Goal: Transaction & Acquisition: Purchase product/service

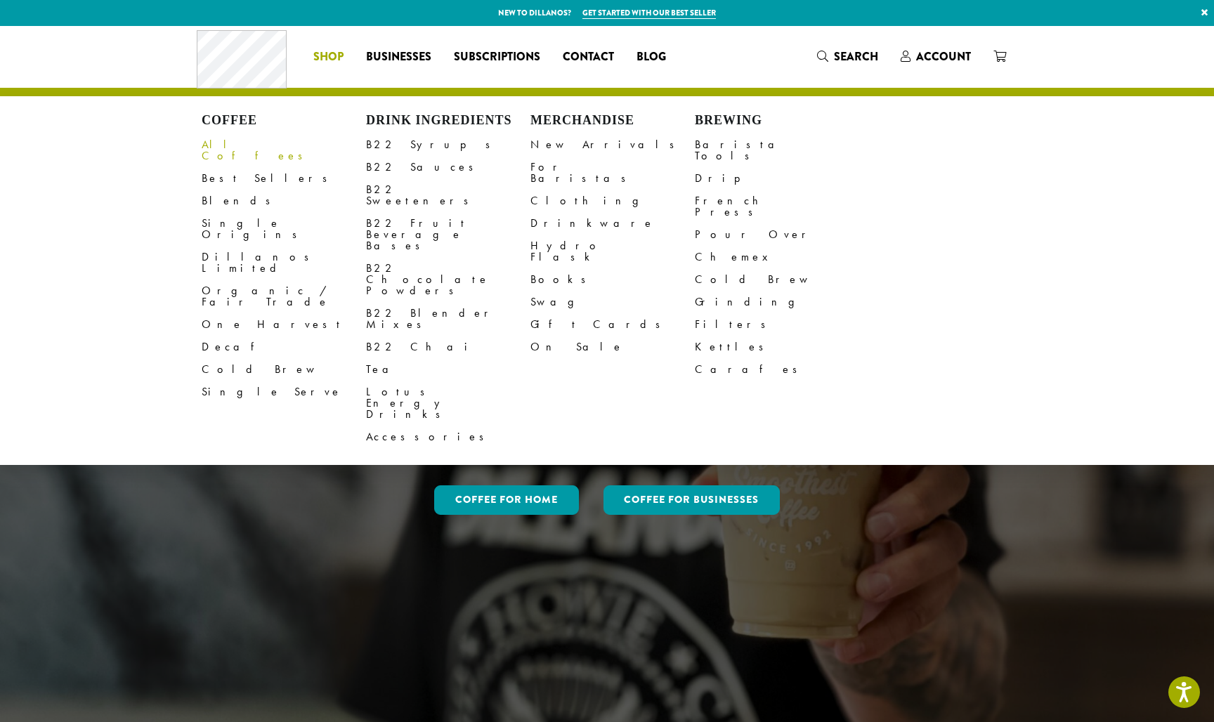
click at [233, 143] on link "All Coffees" at bounding box center [284, 150] width 164 height 34
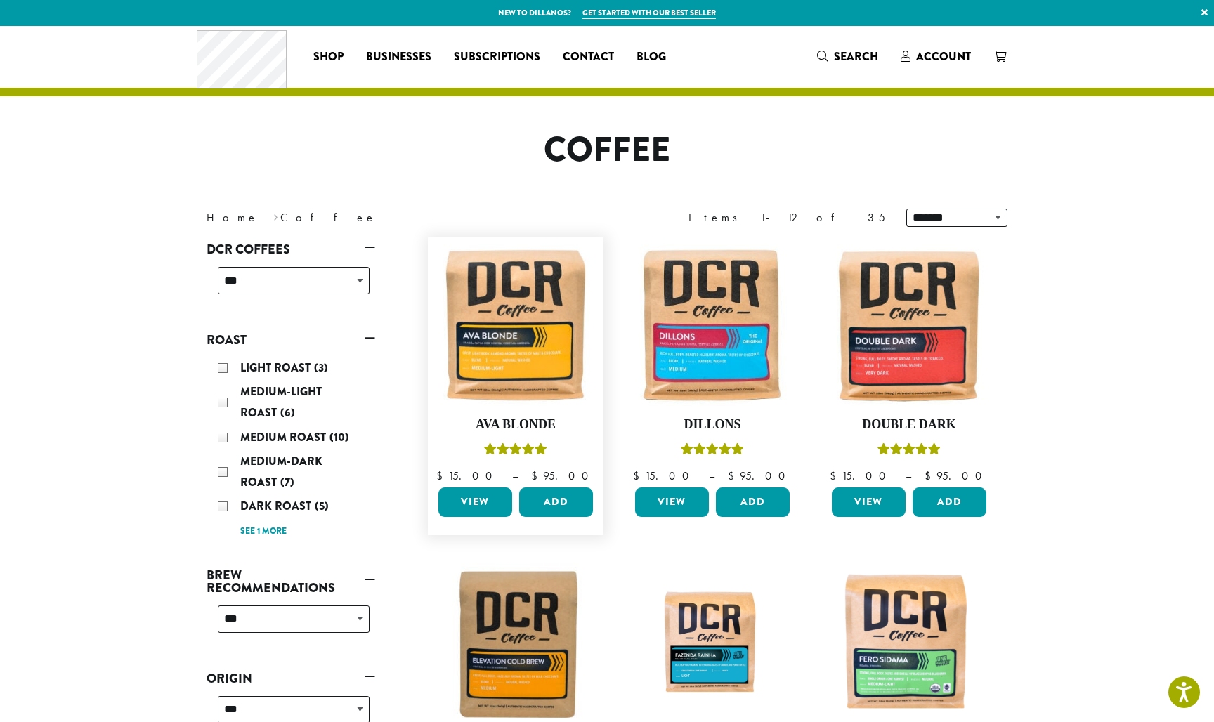
click at [480, 497] on link "View" at bounding box center [475, 502] width 74 height 30
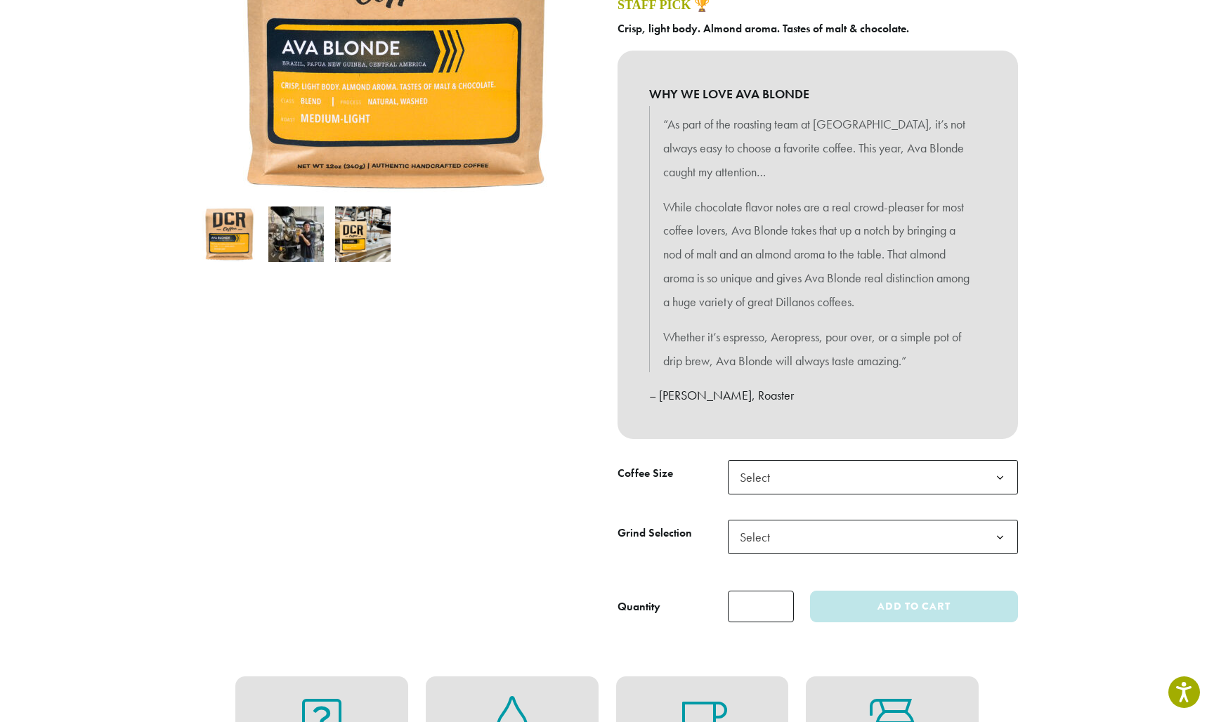
scroll to position [309, 0]
click at [1000, 466] on b at bounding box center [1000, 477] width 34 height 34
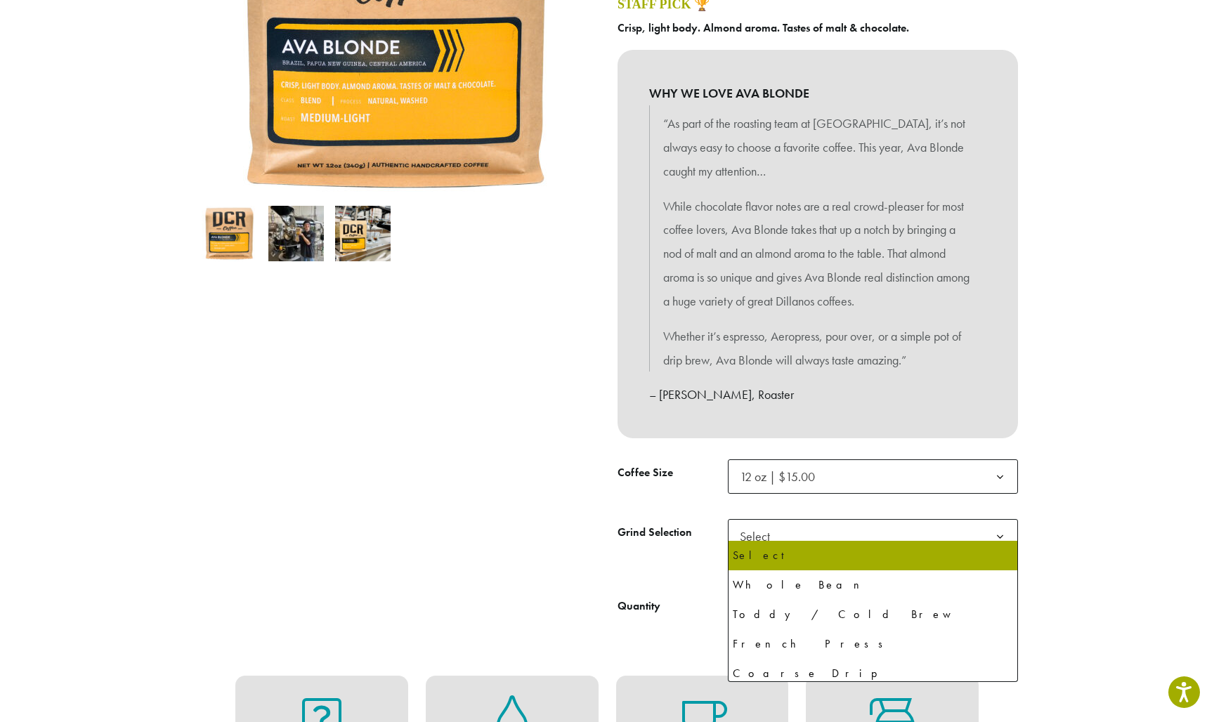
click at [1005, 523] on b at bounding box center [1000, 537] width 34 height 34
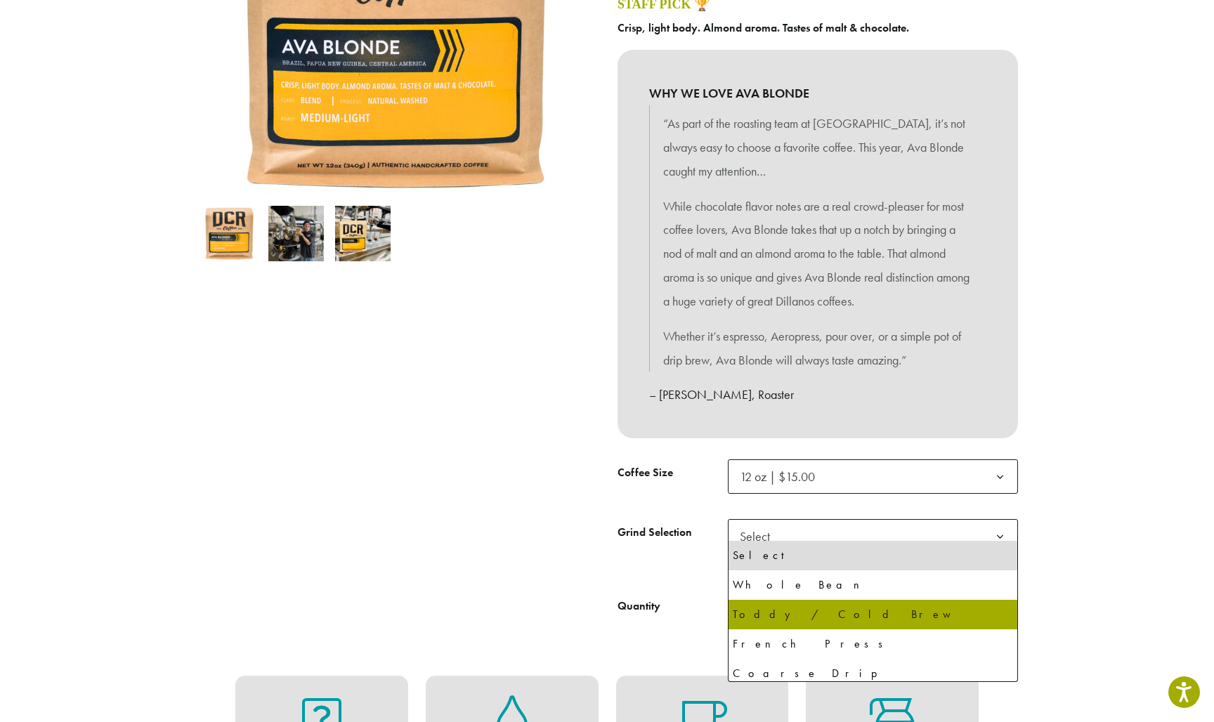
scroll to position [0, 0]
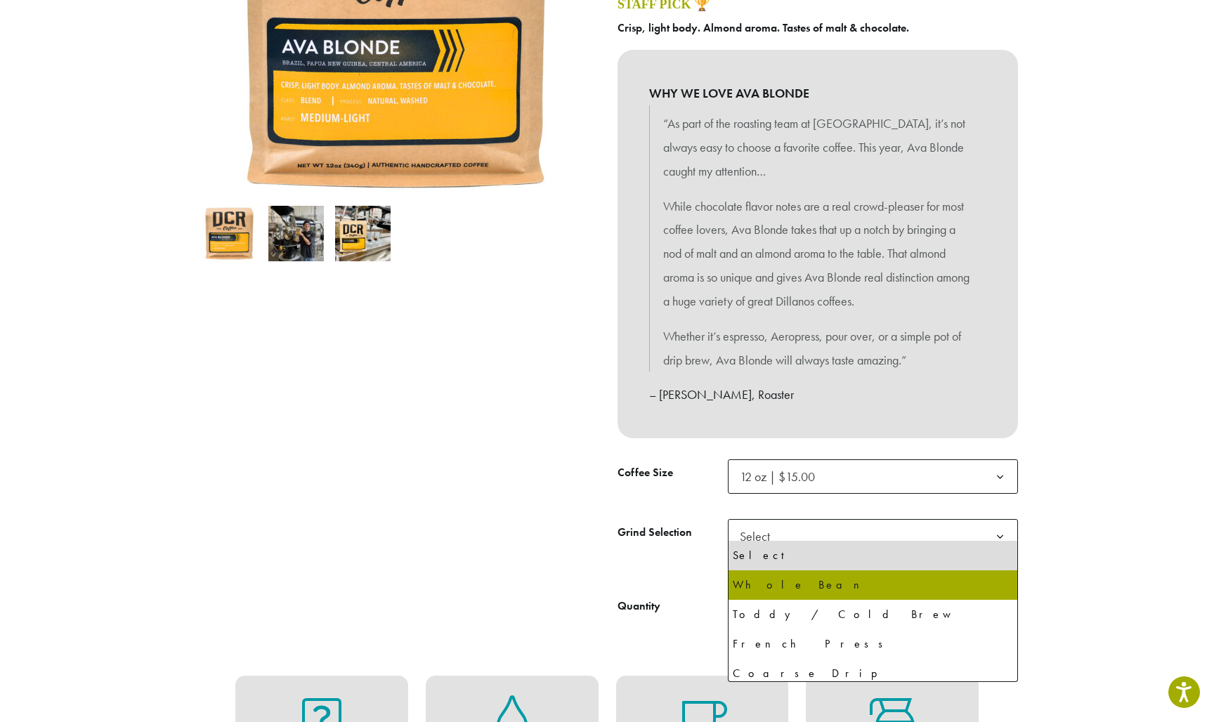
select select "*********"
select select "**********"
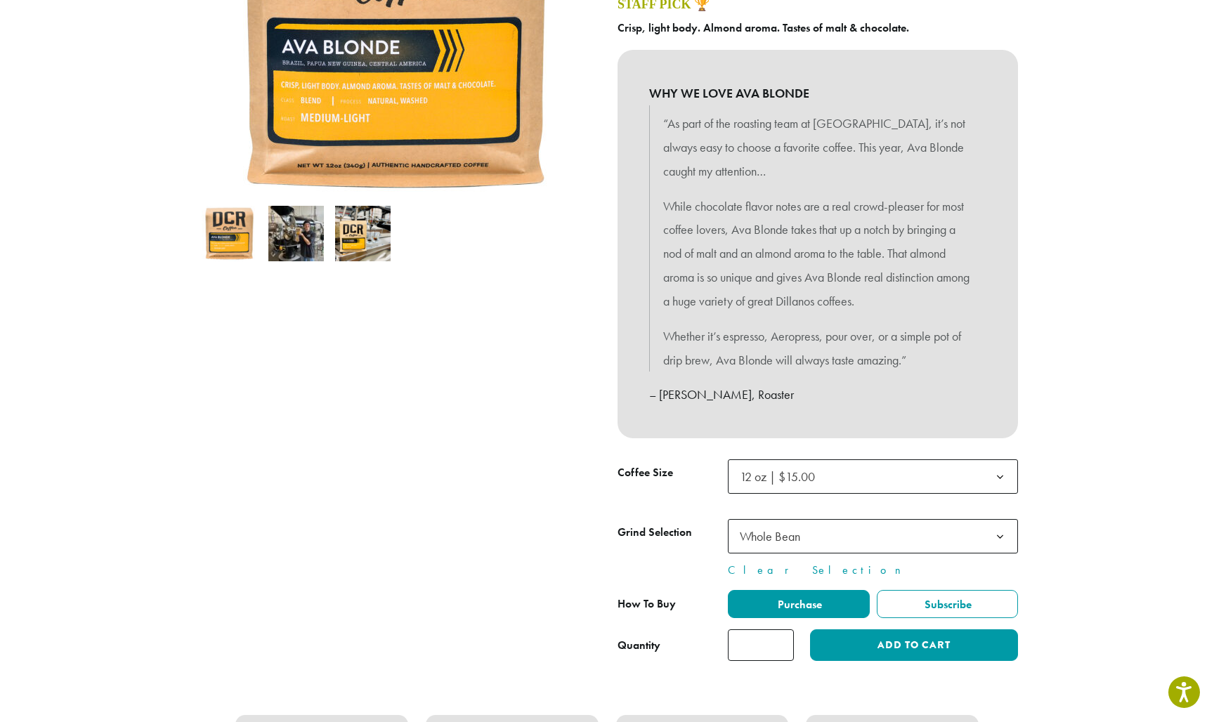
click at [755, 636] on input "*" at bounding box center [761, 645] width 66 height 32
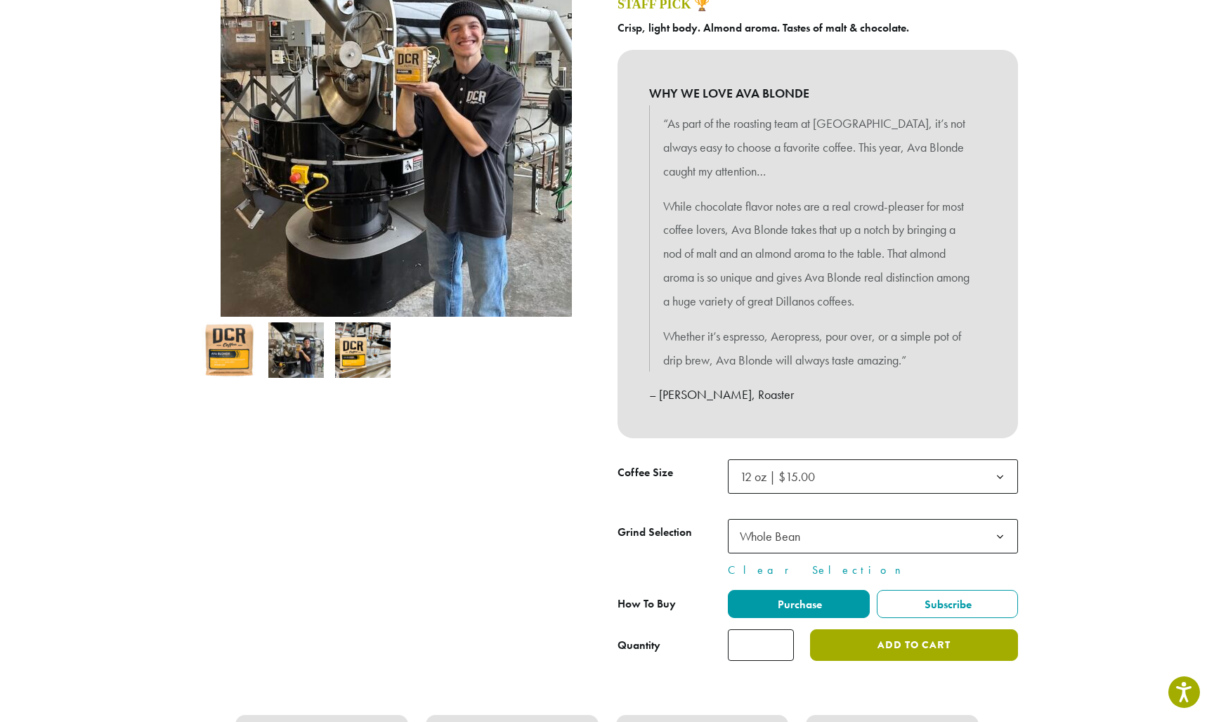
type input "*"
click at [946, 638] on button "Add to cart" at bounding box center [914, 645] width 208 height 32
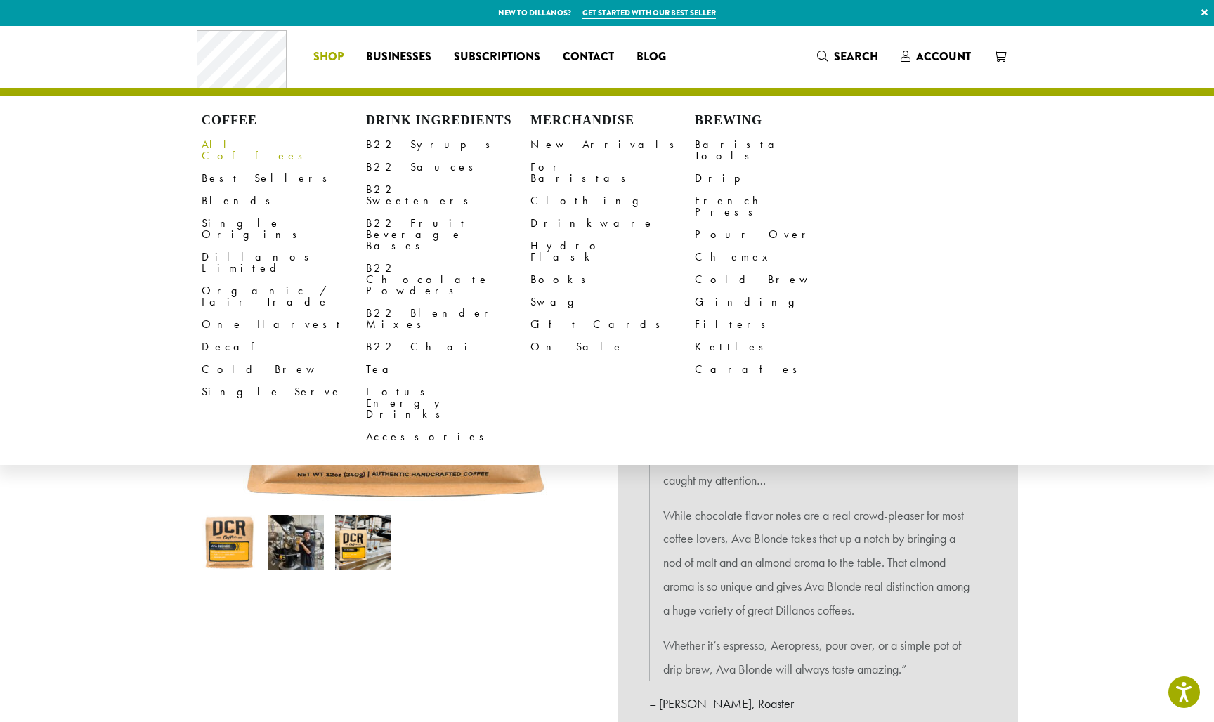
click at [229, 141] on link "All Coffees" at bounding box center [284, 150] width 164 height 34
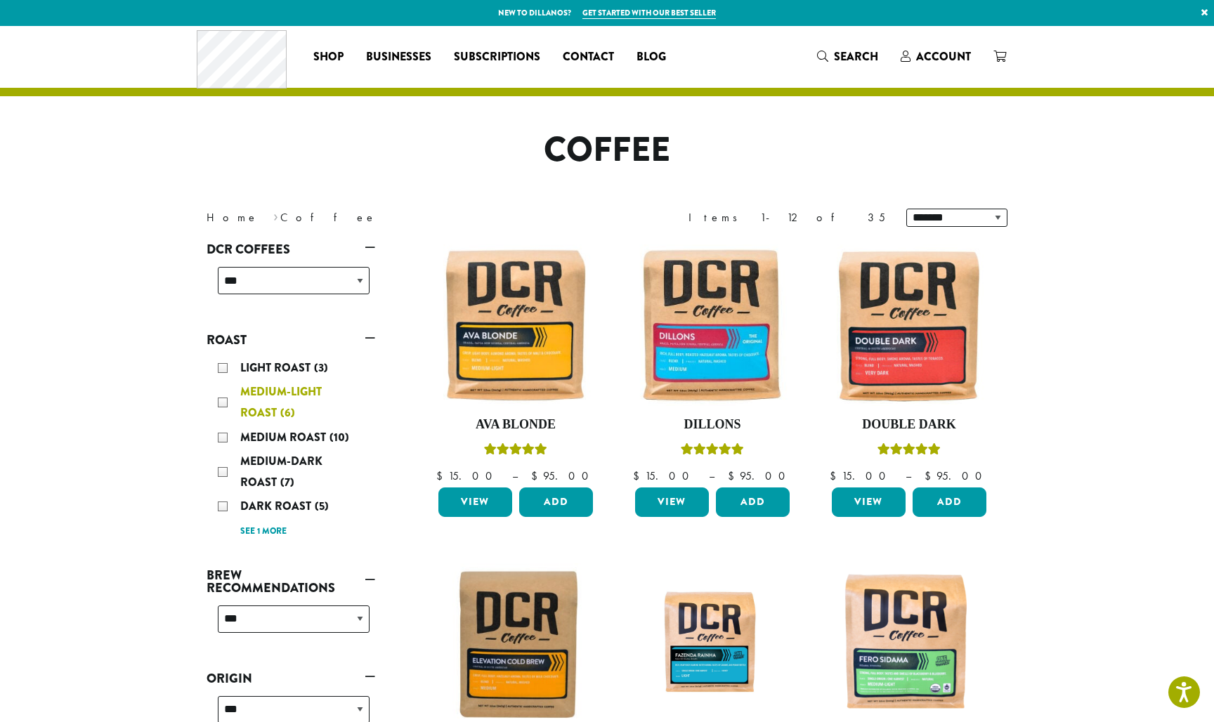
click at [277, 386] on span "Medium-Light Roast" at bounding box center [280, 402] width 81 height 37
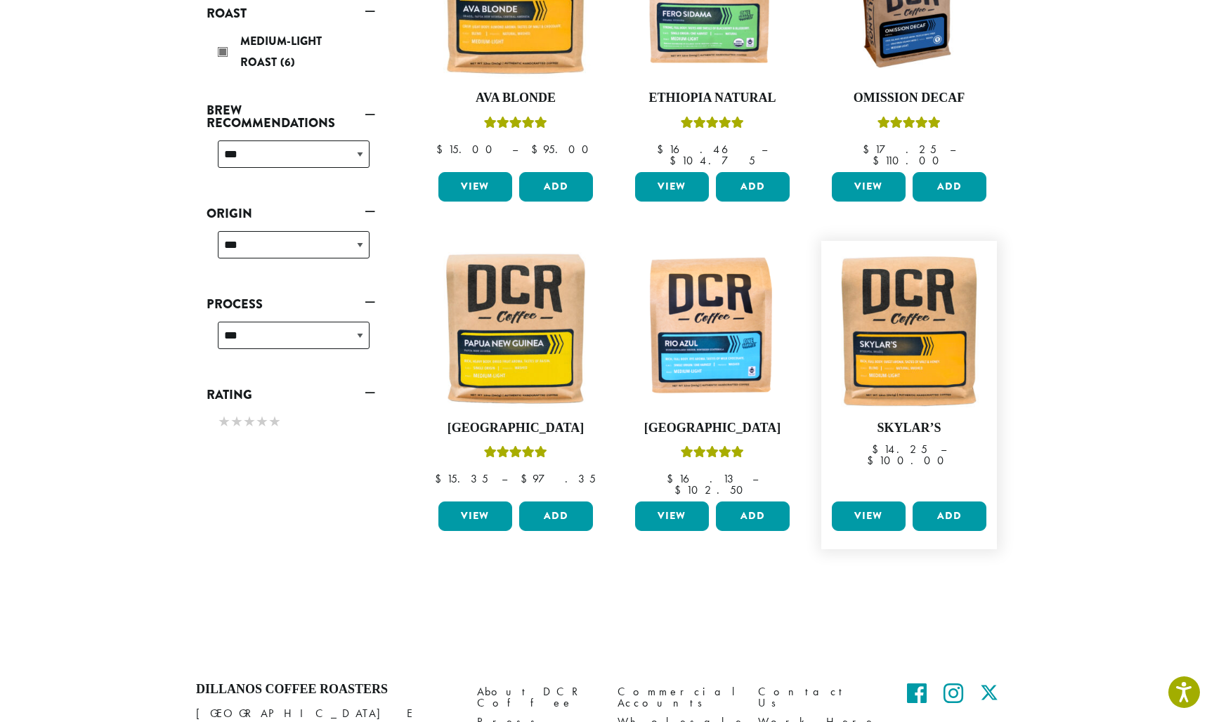
scroll to position [327, 1]
click at [871, 502] on link "View" at bounding box center [869, 517] width 74 height 30
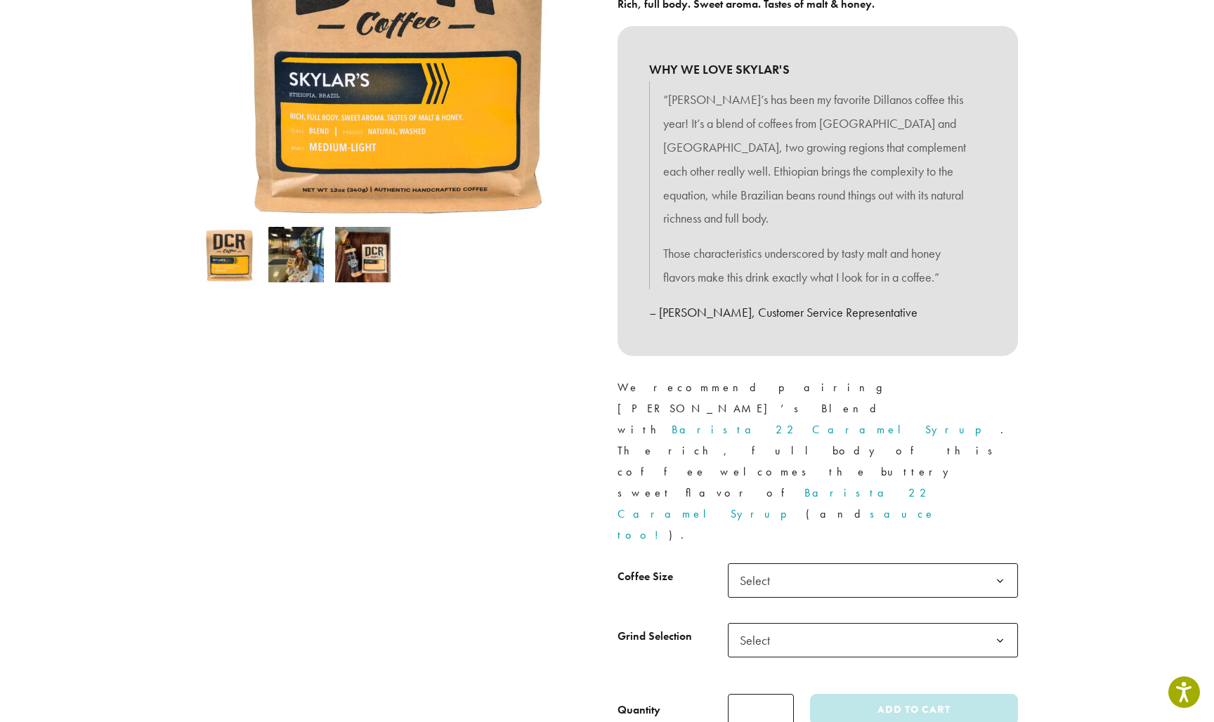
scroll to position [289, 0]
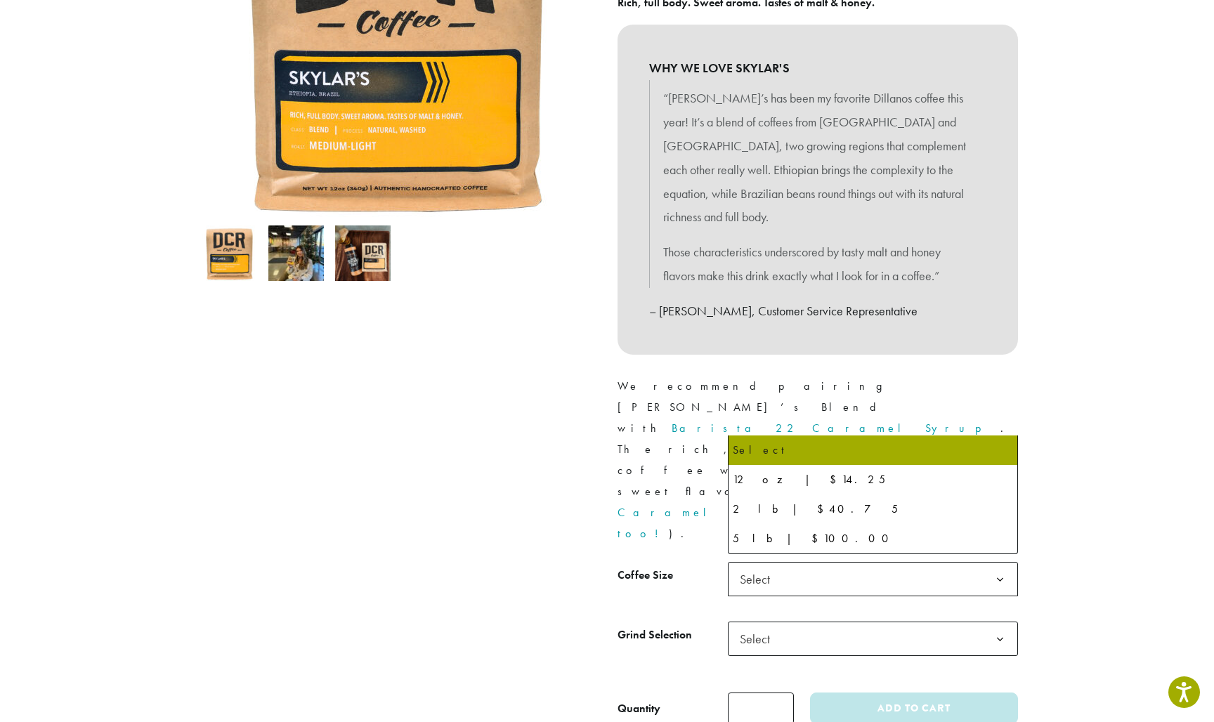
click at [1006, 563] on b at bounding box center [1000, 580] width 34 height 34
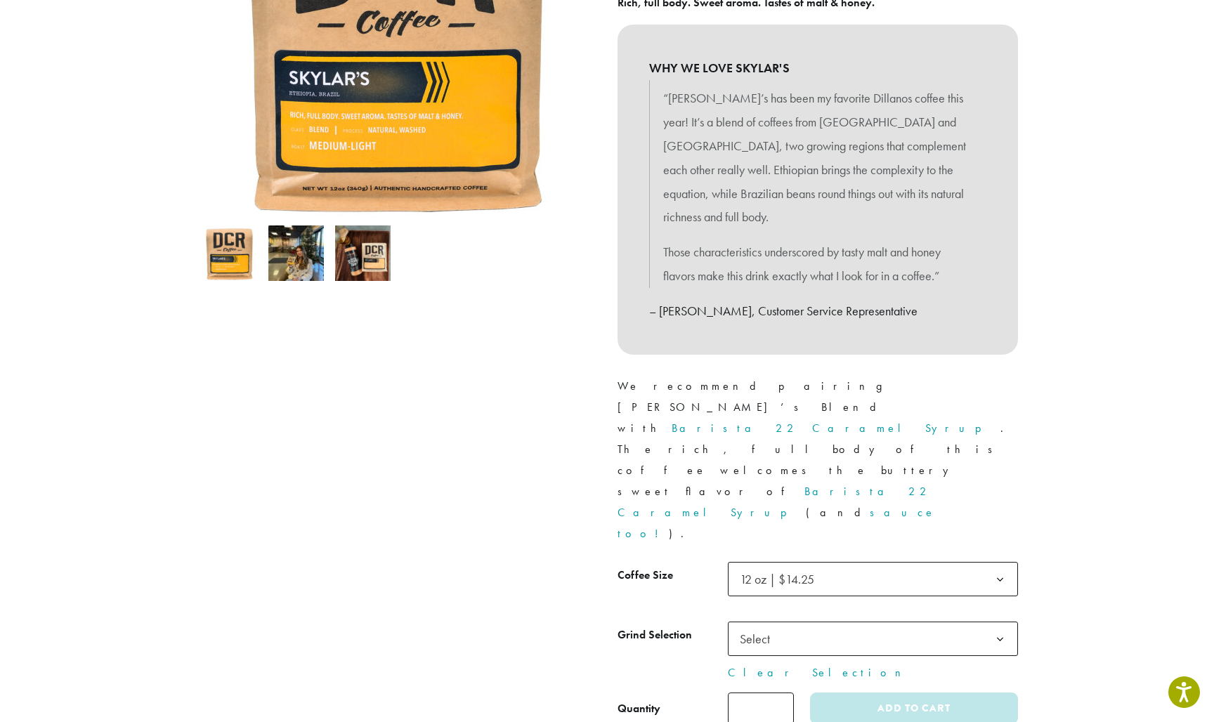
drag, startPoint x: 996, startPoint y: 479, endPoint x: 950, endPoint y: 483, distance: 46.5
click at [996, 622] on b at bounding box center [1000, 639] width 34 height 34
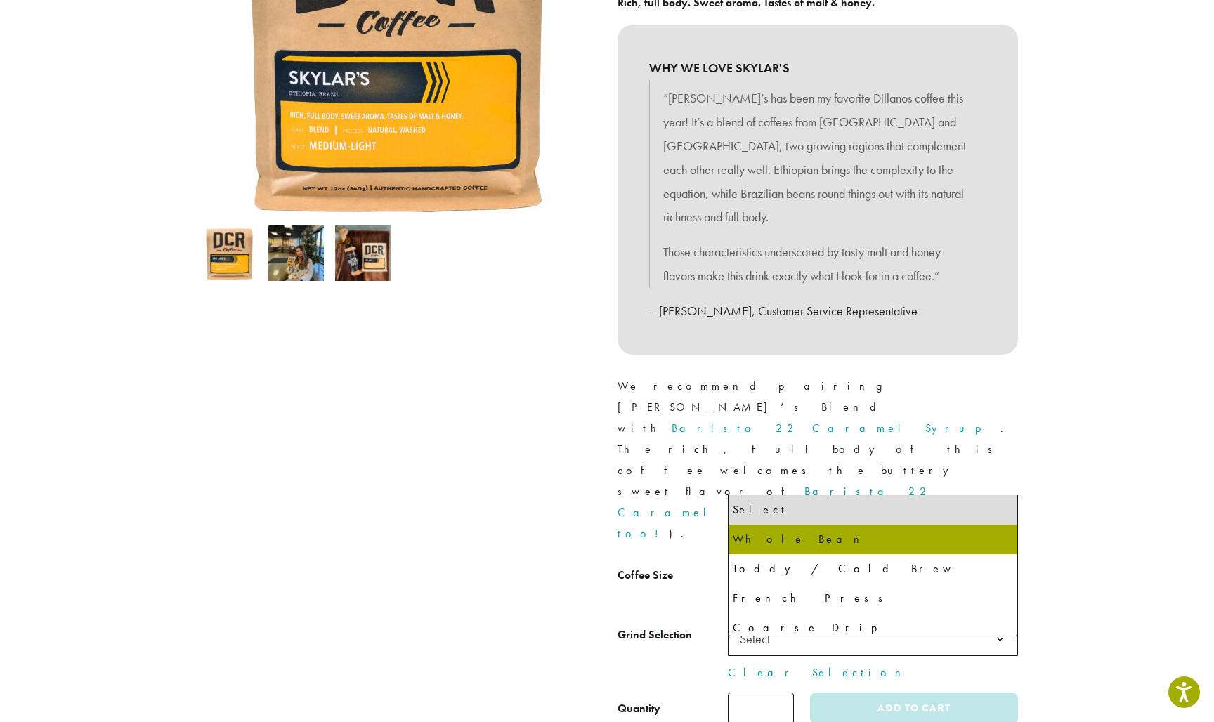
select select "*********"
select select "**********"
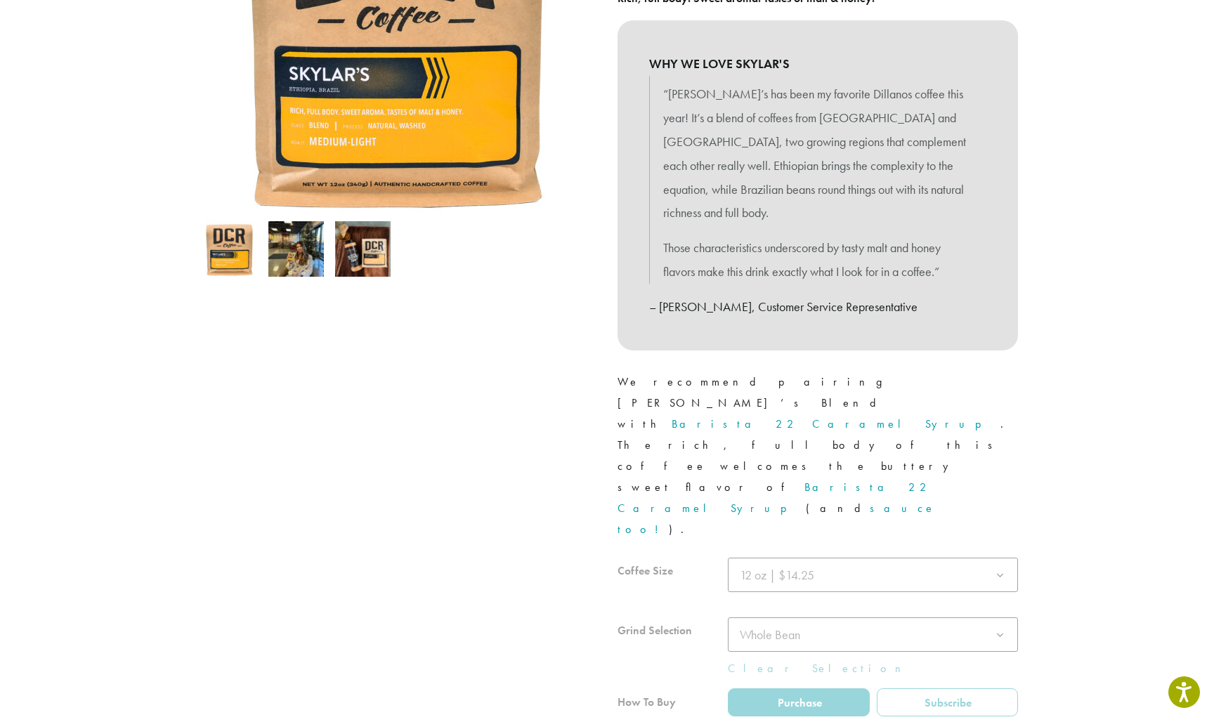
scroll to position [292, 0]
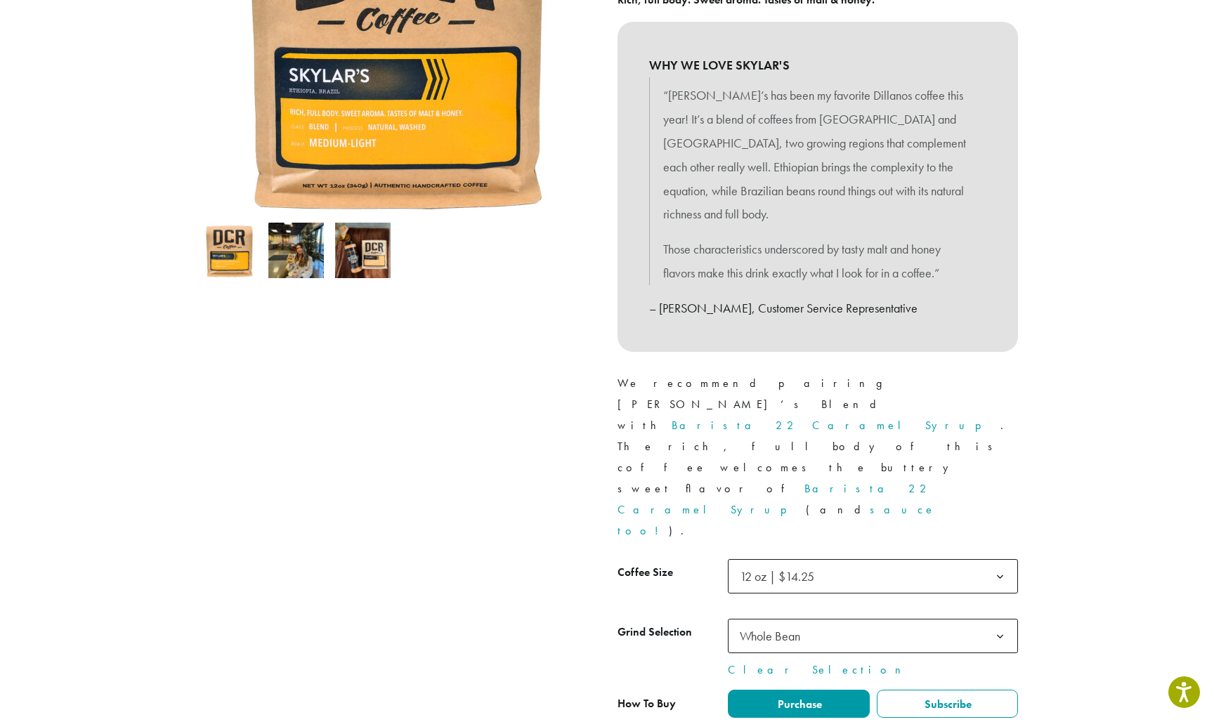
type input "*"
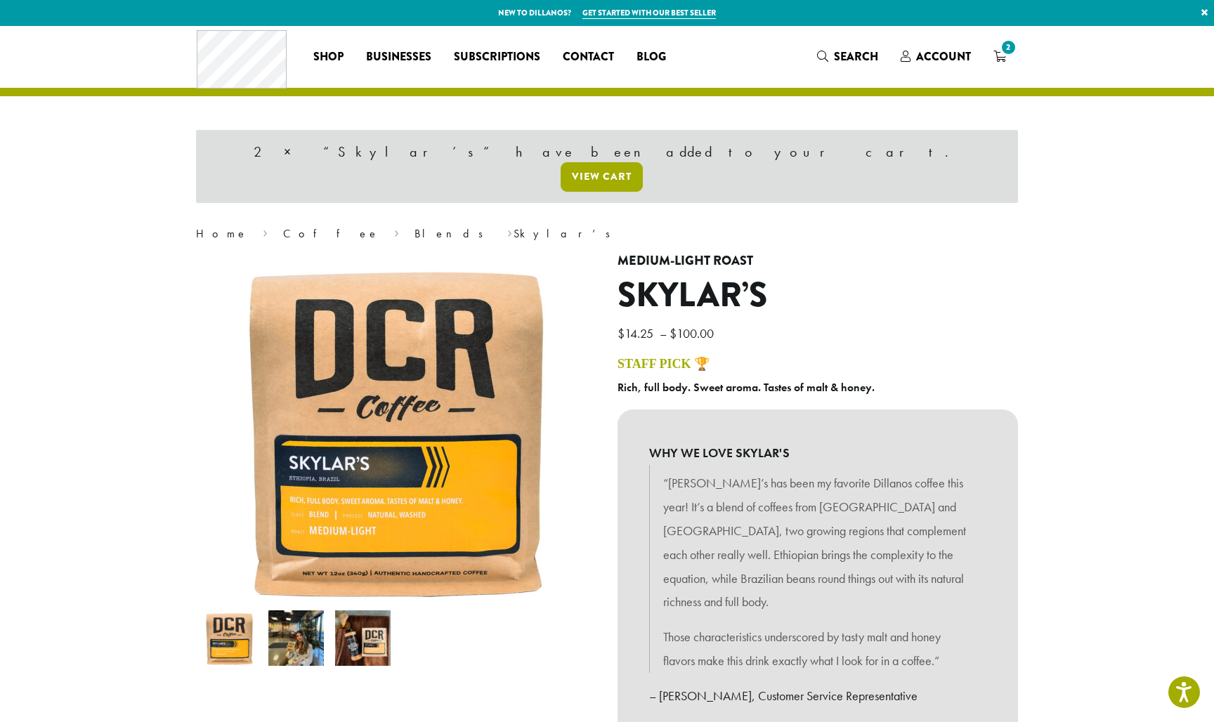
click at [643, 162] on link "View cart" at bounding box center [602, 177] width 82 height 30
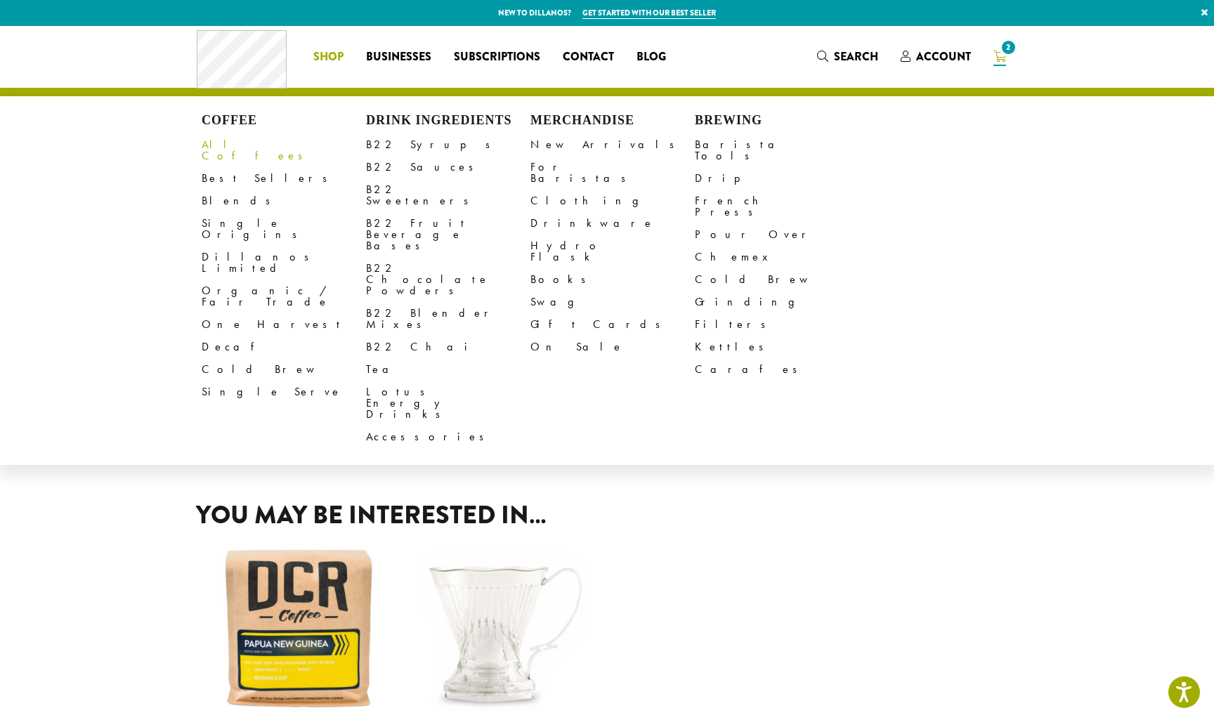
click at [232, 146] on link "All Coffees" at bounding box center [284, 150] width 164 height 34
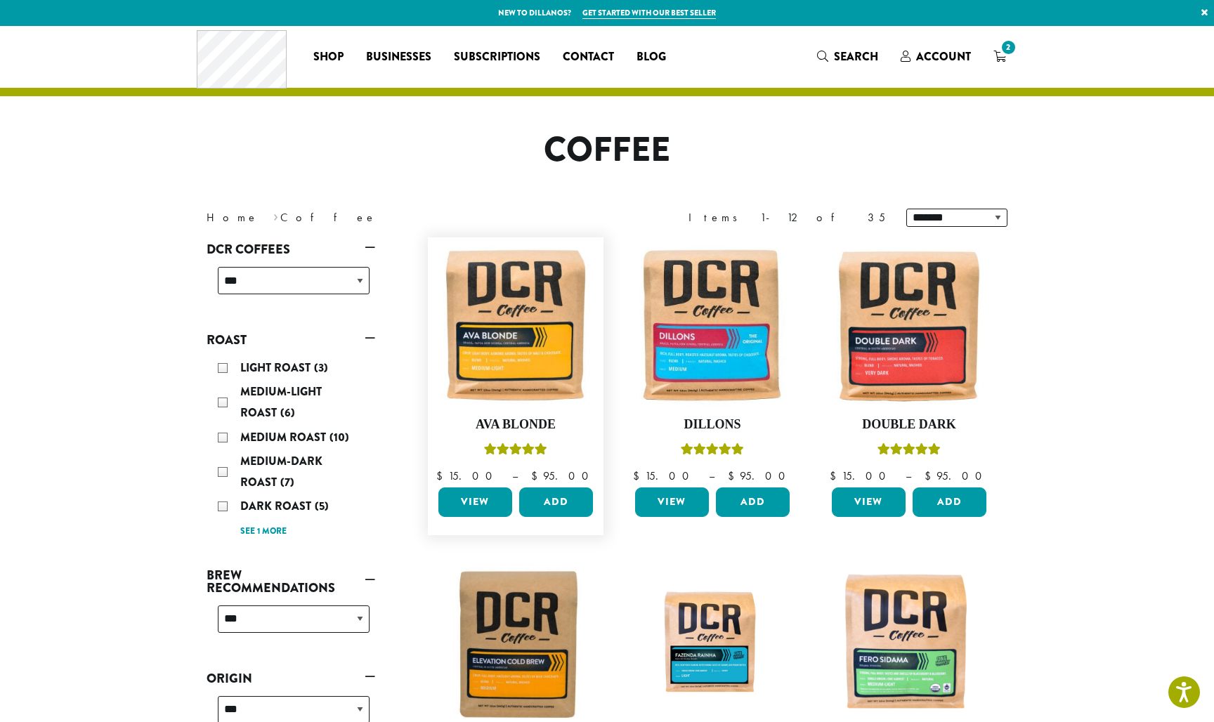
scroll to position [0, 1]
click at [464, 500] on link "View" at bounding box center [475, 502] width 74 height 30
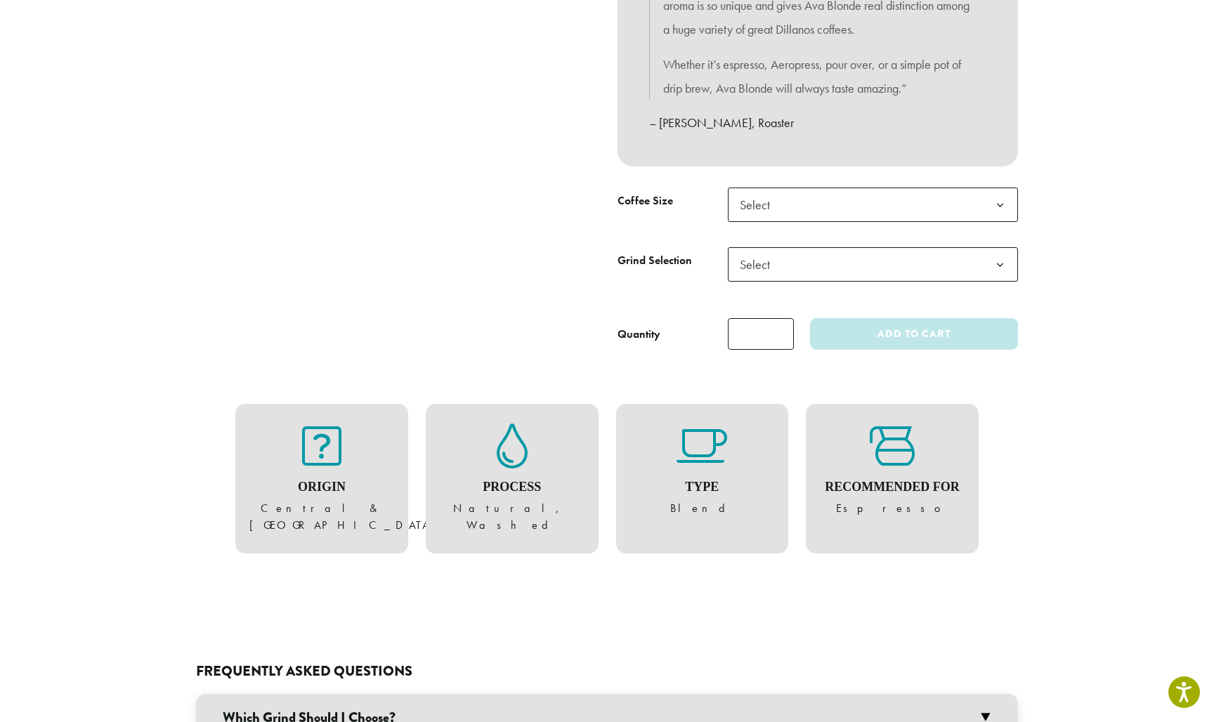
scroll to position [583, 0]
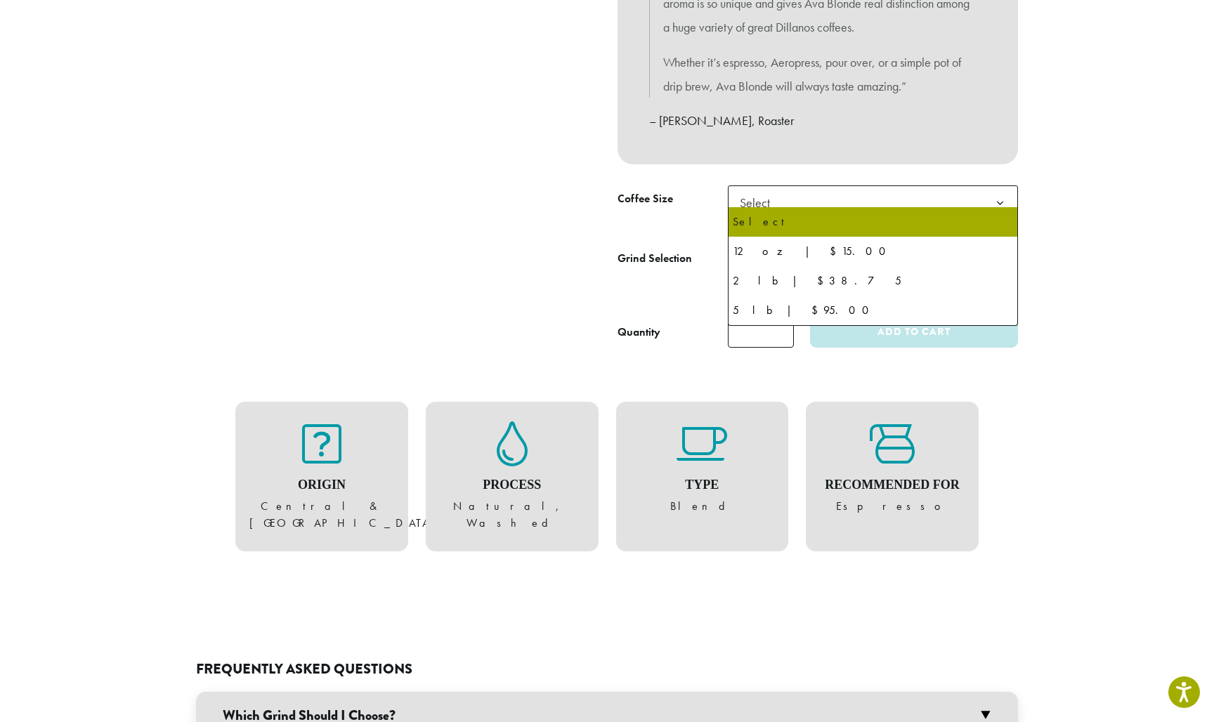
click at [1004, 191] on b at bounding box center [1000, 203] width 34 height 34
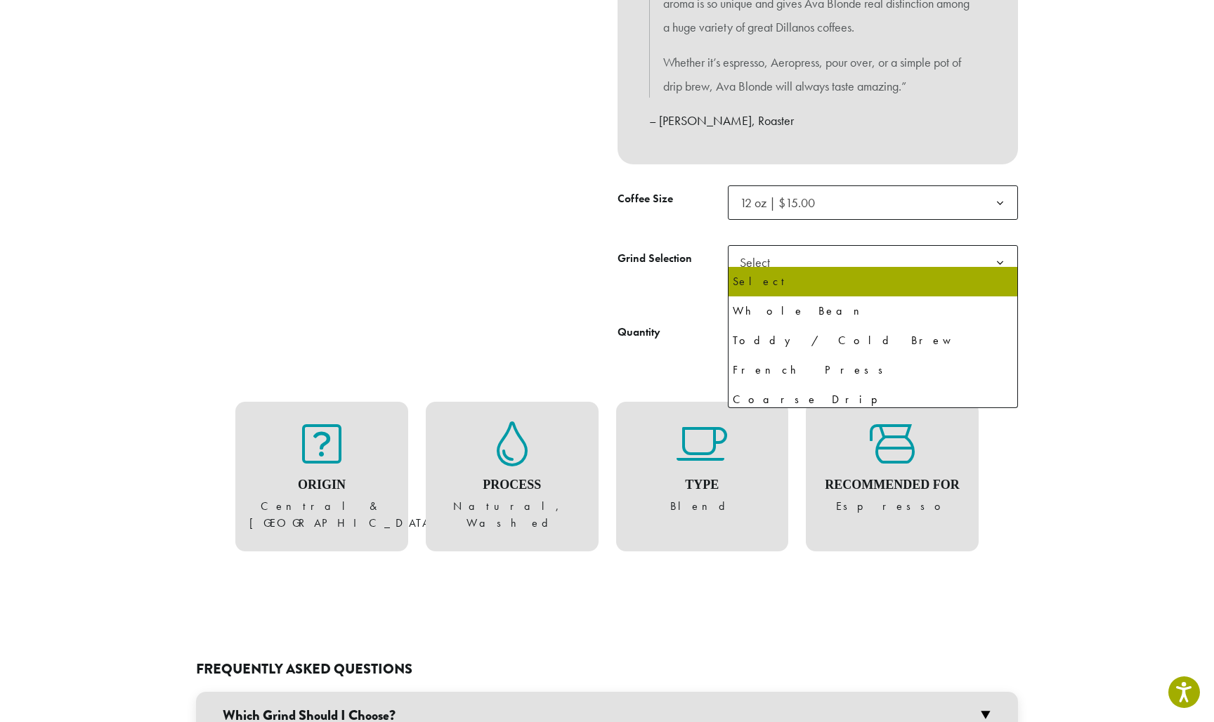
click at [997, 249] on b at bounding box center [1000, 263] width 34 height 34
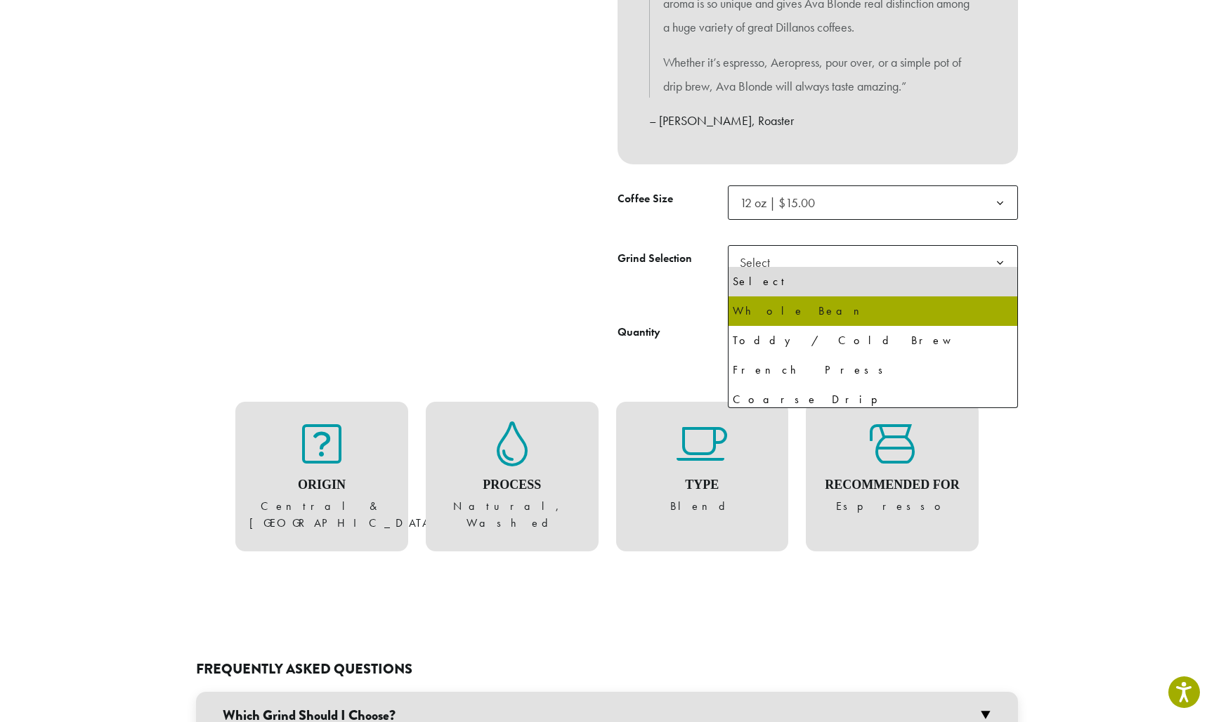
select select "*********"
select select "**********"
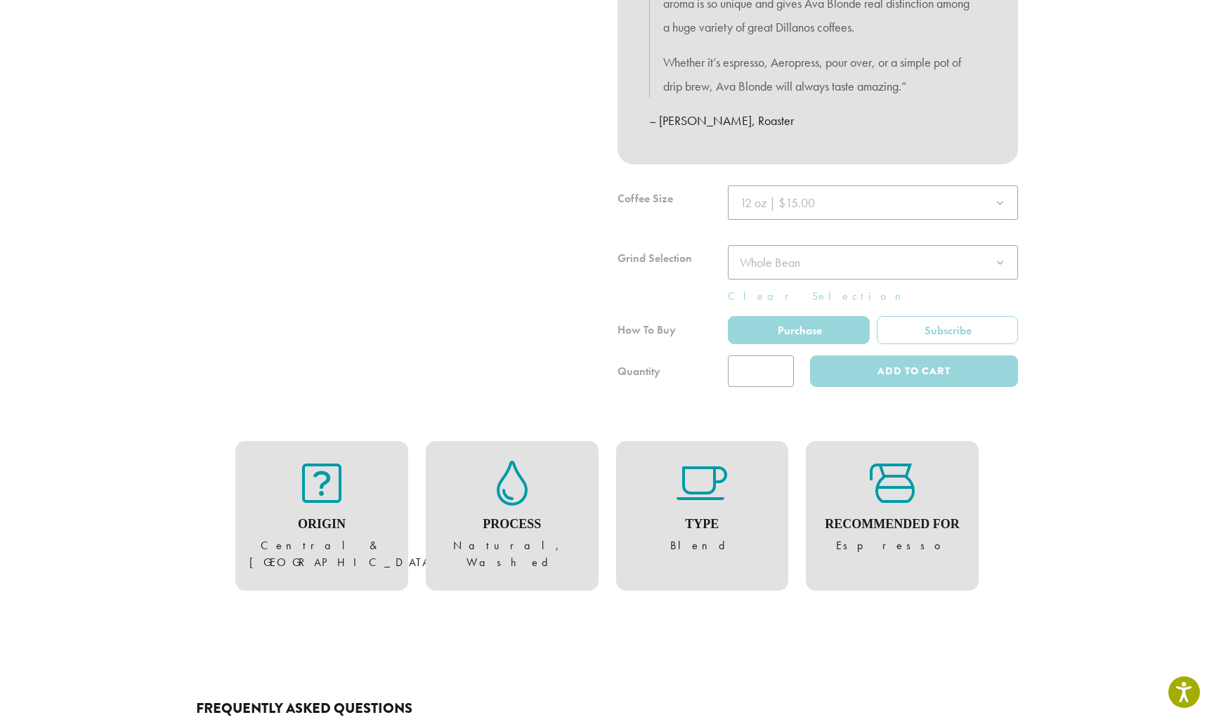
click at [781, 353] on div at bounding box center [817, 286] width 400 height 202
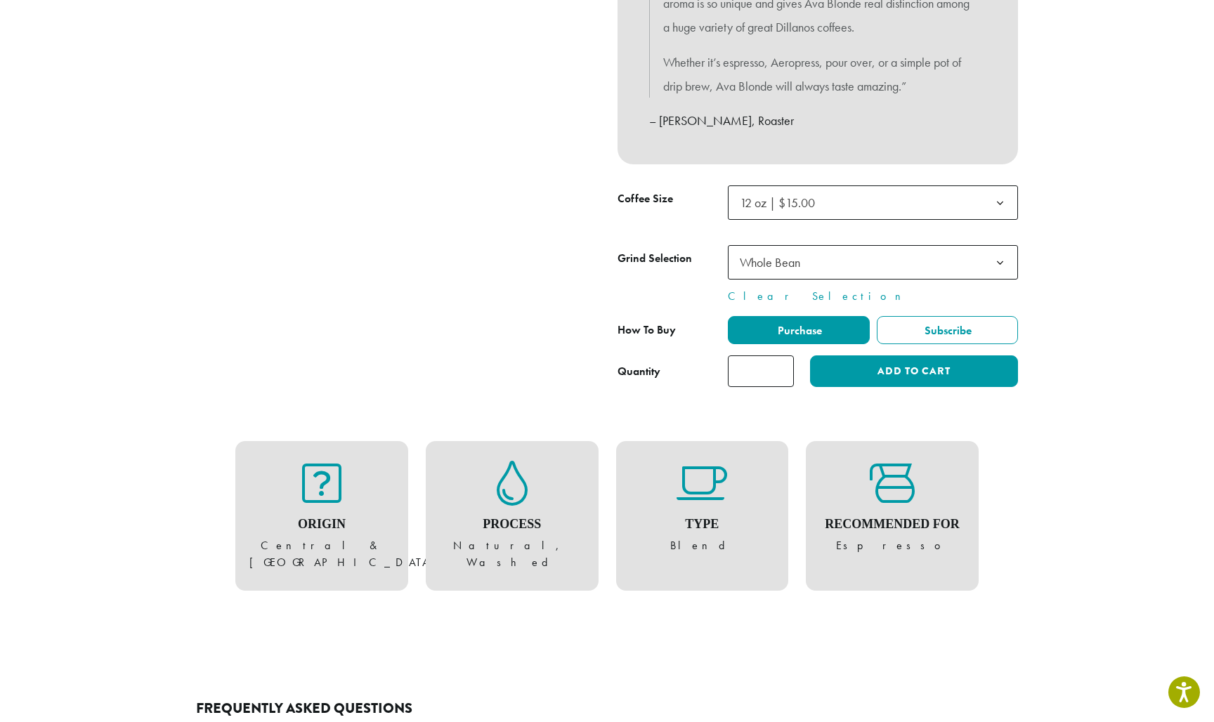
type input "*"
click at [781, 360] on input "*" at bounding box center [761, 371] width 66 height 32
click at [898, 360] on button "Add to cart" at bounding box center [914, 371] width 208 height 32
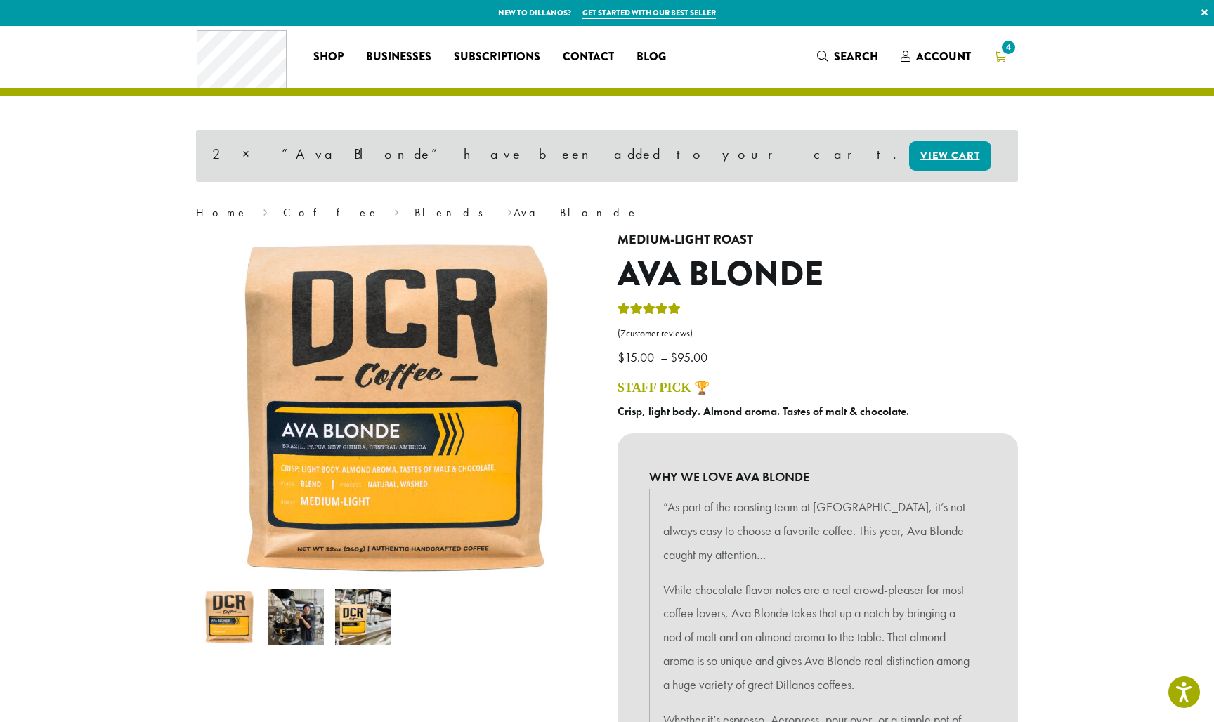
click at [1000, 54] on icon "4" at bounding box center [999, 56] width 13 height 11
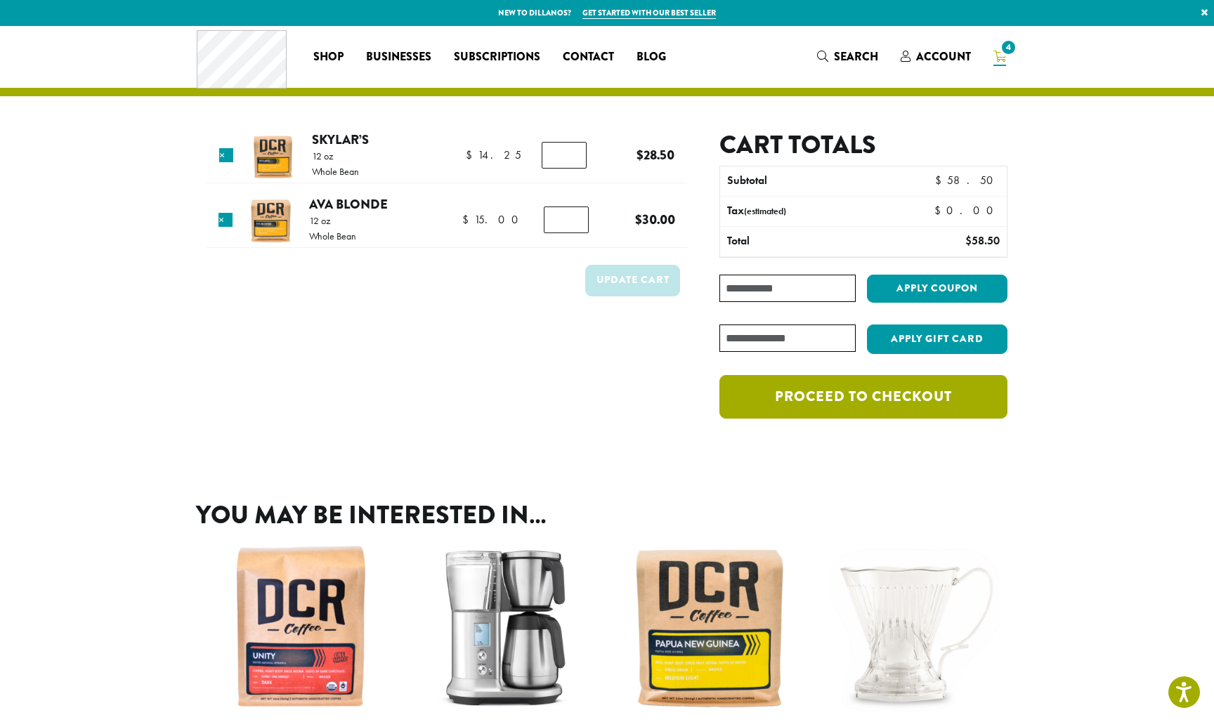
click at [860, 399] on link "Proceed to checkout" at bounding box center [863, 397] width 288 height 44
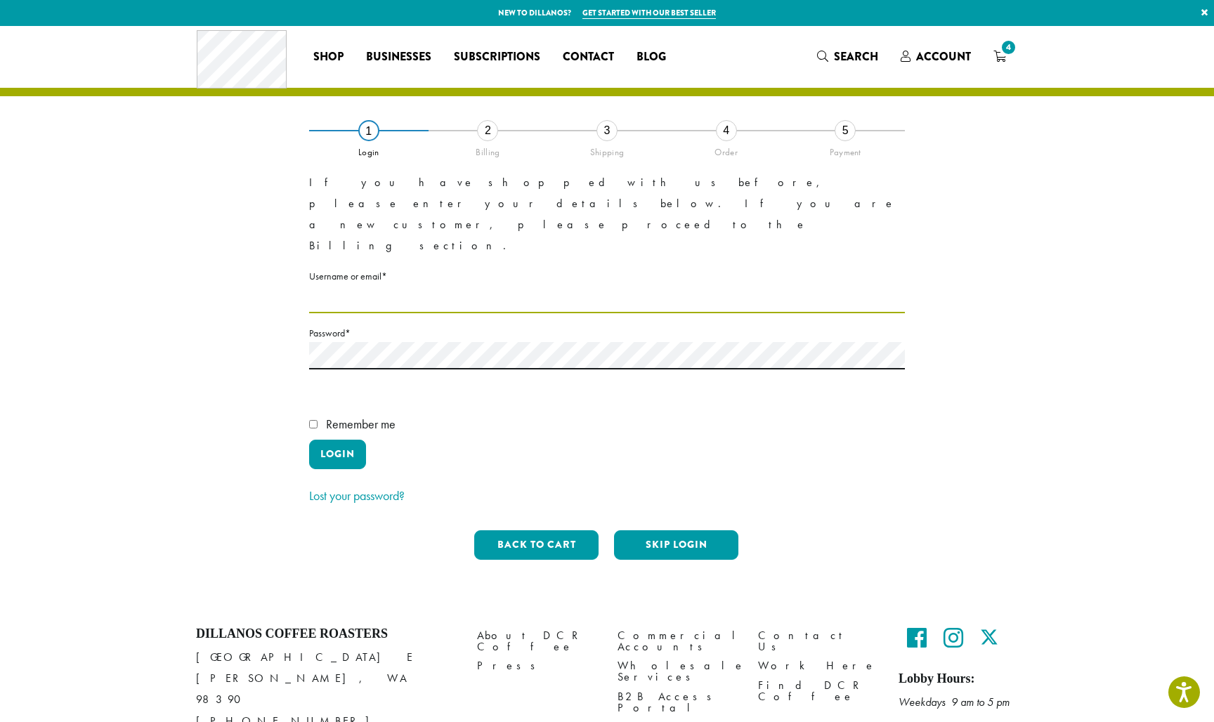
type input "**********"
click at [339, 440] on button "Login" at bounding box center [337, 455] width 57 height 30
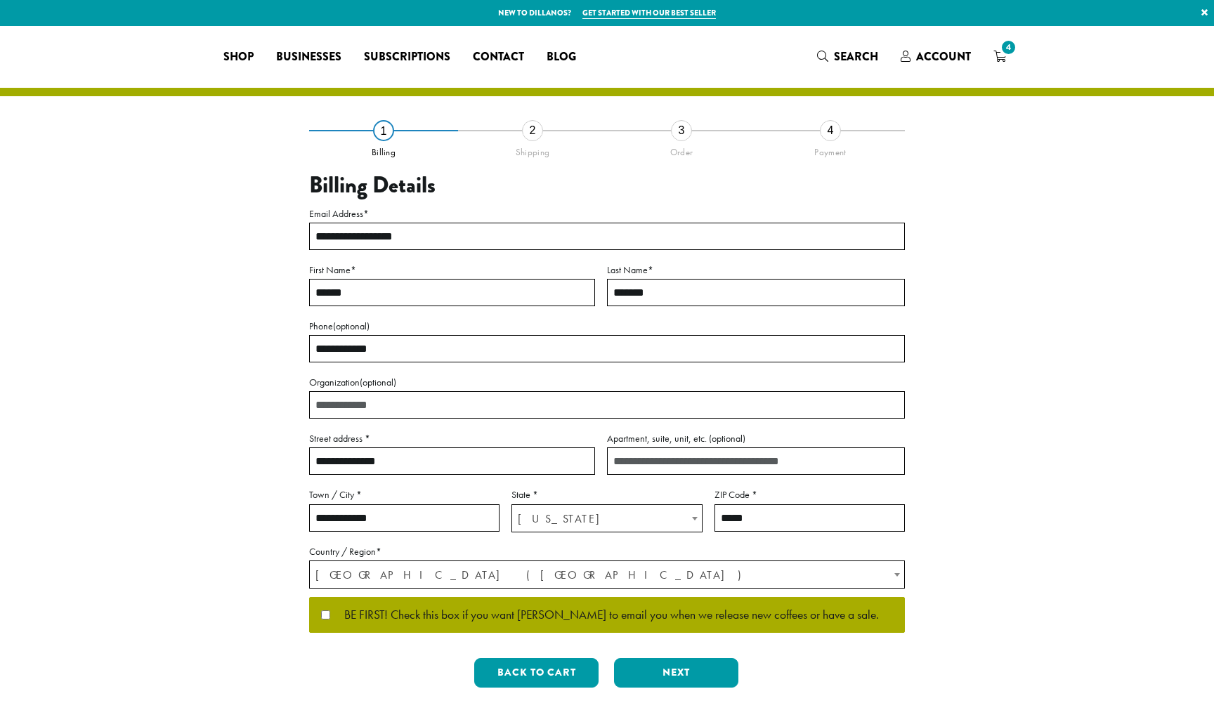
select select "**"
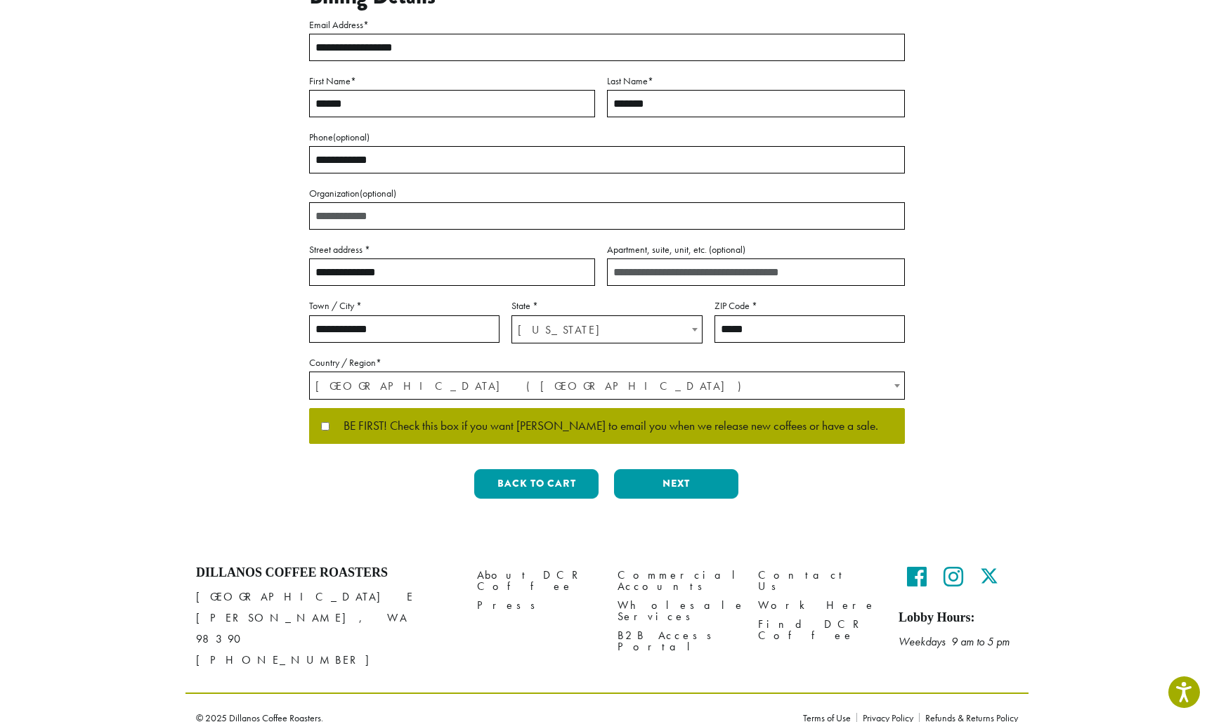
scroll to position [188, 0]
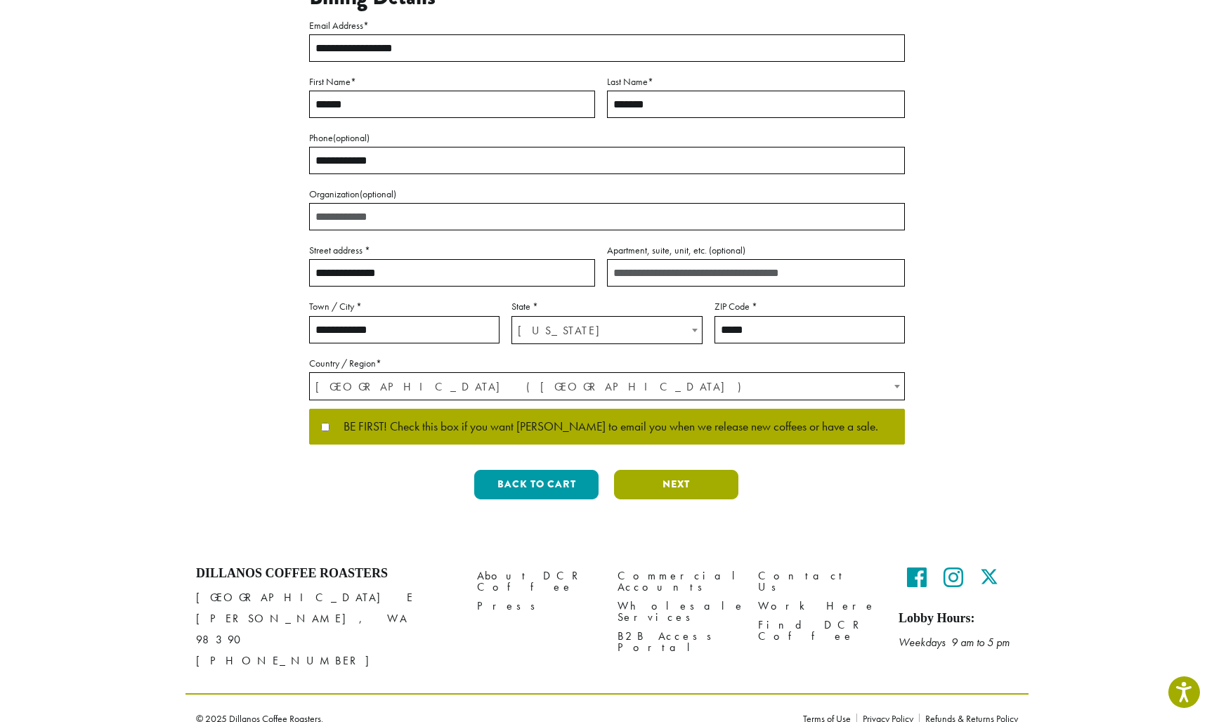
click at [678, 479] on button "Next" at bounding box center [676, 485] width 124 height 30
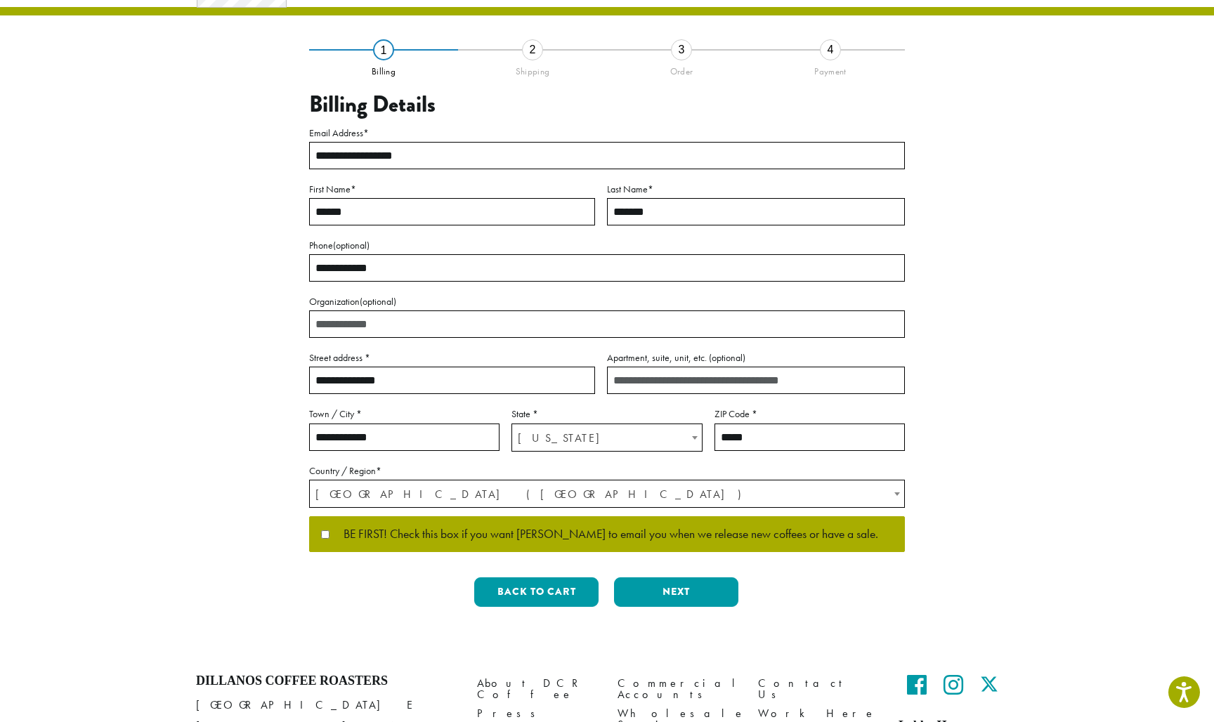
scroll to position [0, 0]
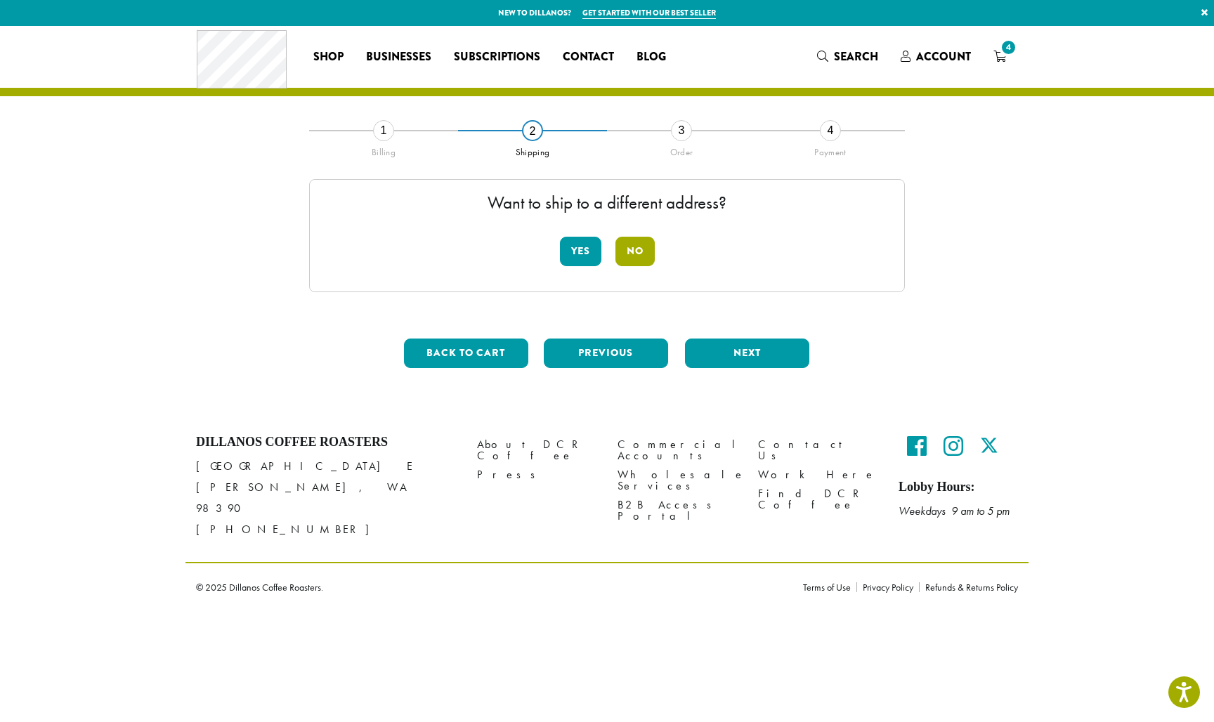
click at [635, 254] on button "No" at bounding box center [634, 252] width 39 height 30
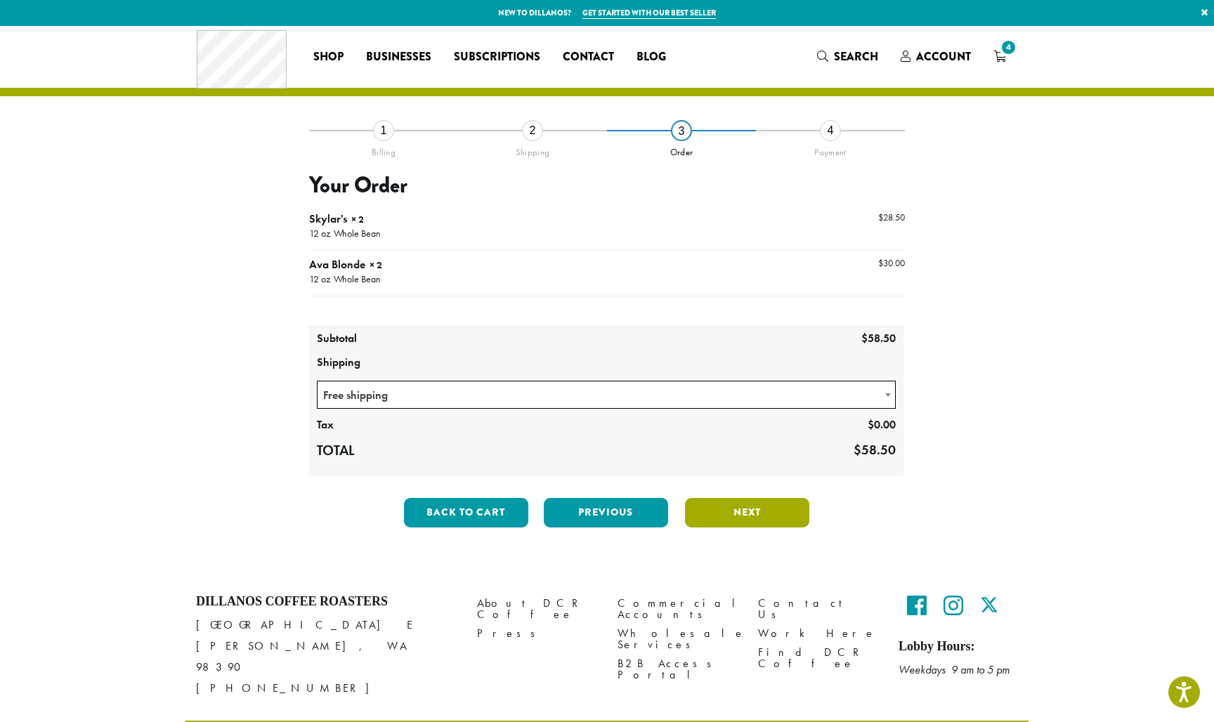
click at [738, 513] on button "Next" at bounding box center [747, 513] width 124 height 30
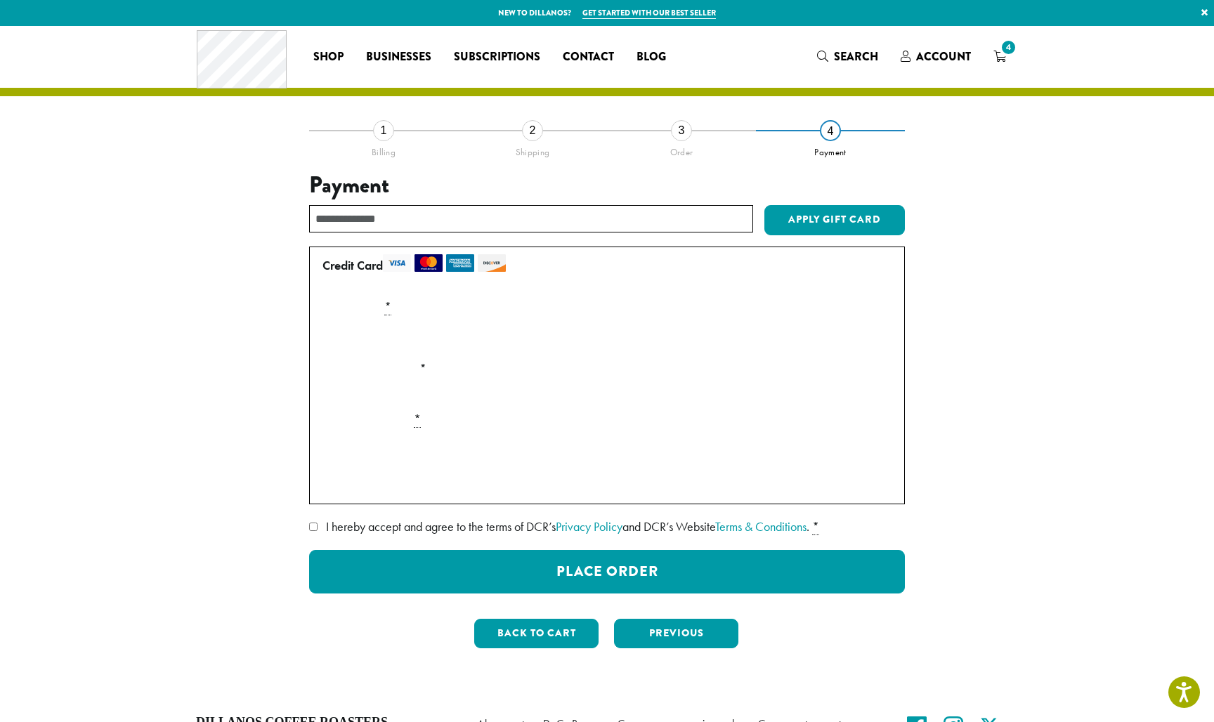
click at [878, 334] on div "Payment Info" at bounding box center [607, 337] width 580 height 39
drag, startPoint x: 517, startPoint y: 363, endPoint x: 506, endPoint y: 355, distance: 13.6
click at [516, 362] on label "Expiration (MM/YY) *" at bounding box center [607, 369] width 580 height 22
click at [473, 349] on div "Payment Info" at bounding box center [607, 337] width 580 height 39
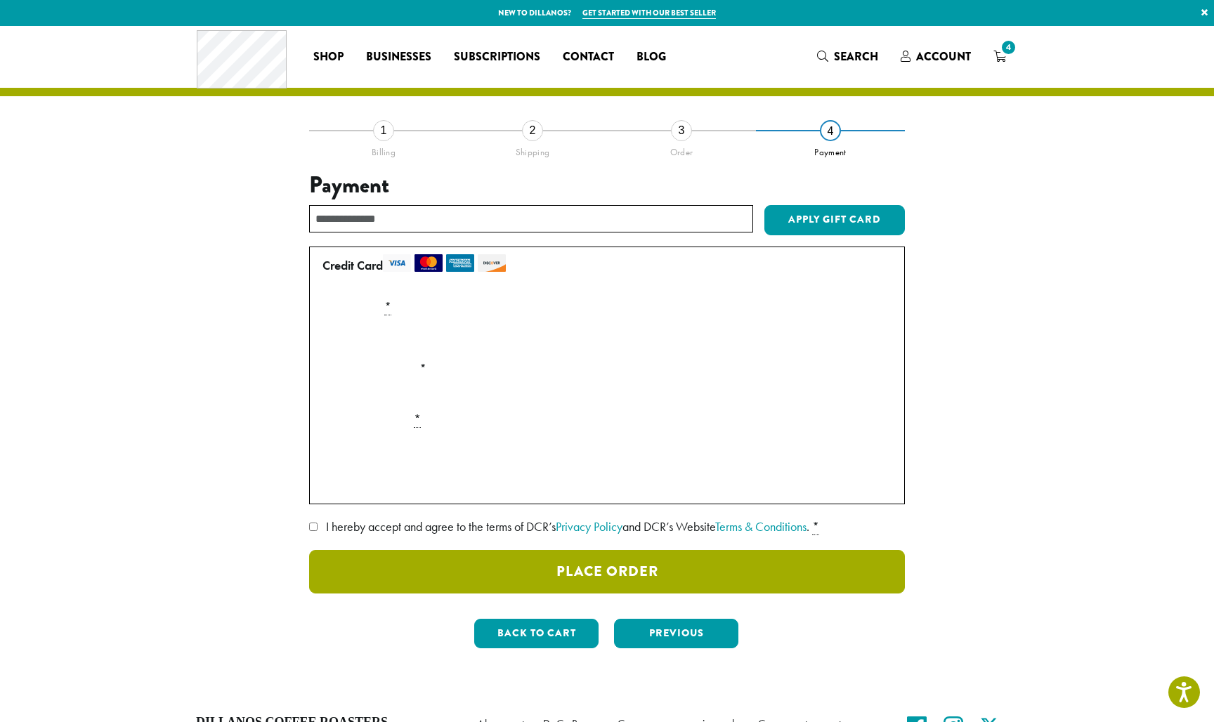
scroll to position [4, 0]
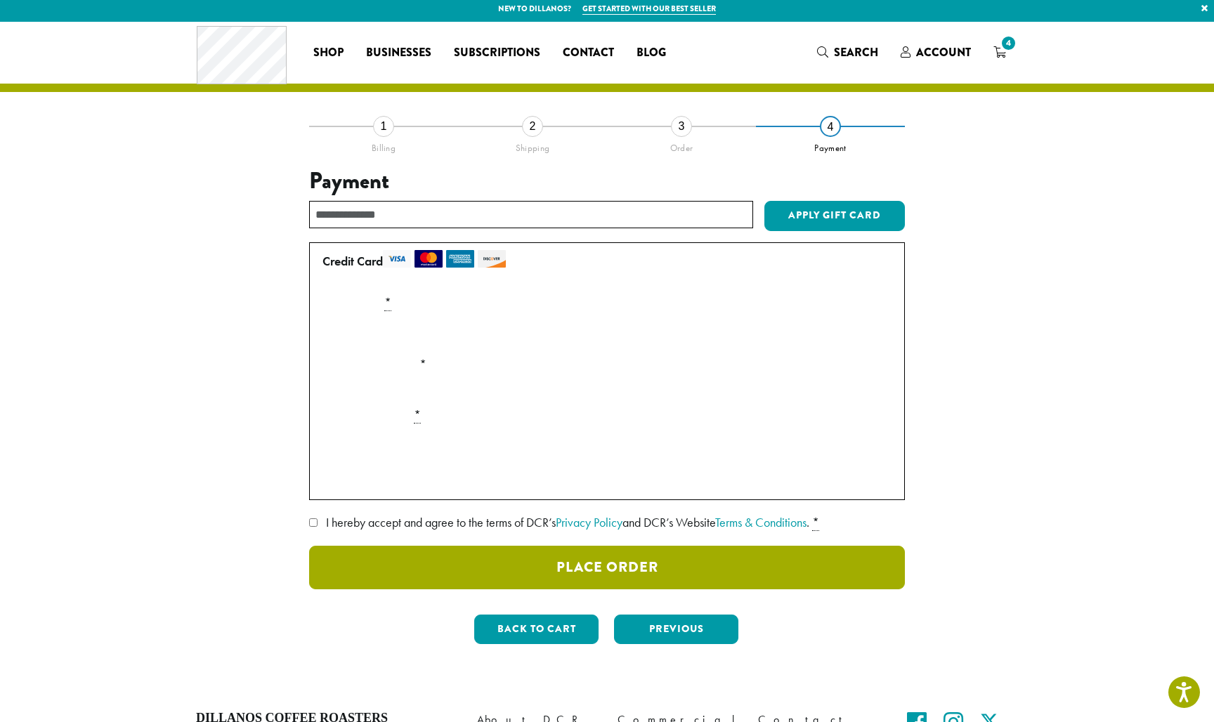
click at [629, 565] on button "Place Order" at bounding box center [607, 568] width 596 height 44
